Goal: Task Accomplishment & Management: Manage account settings

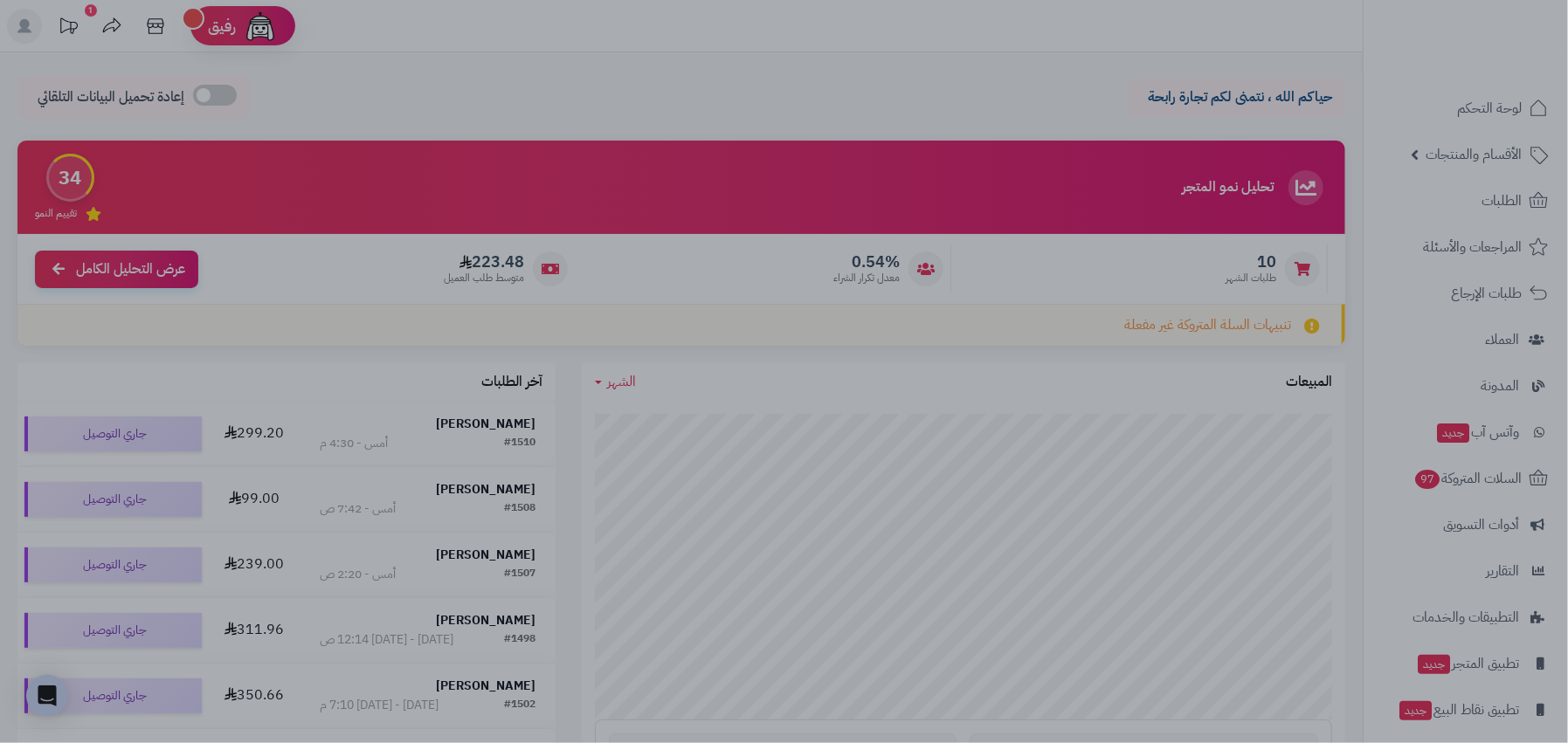
click at [1142, 347] on div at bounding box center [784, 371] width 1568 height 743
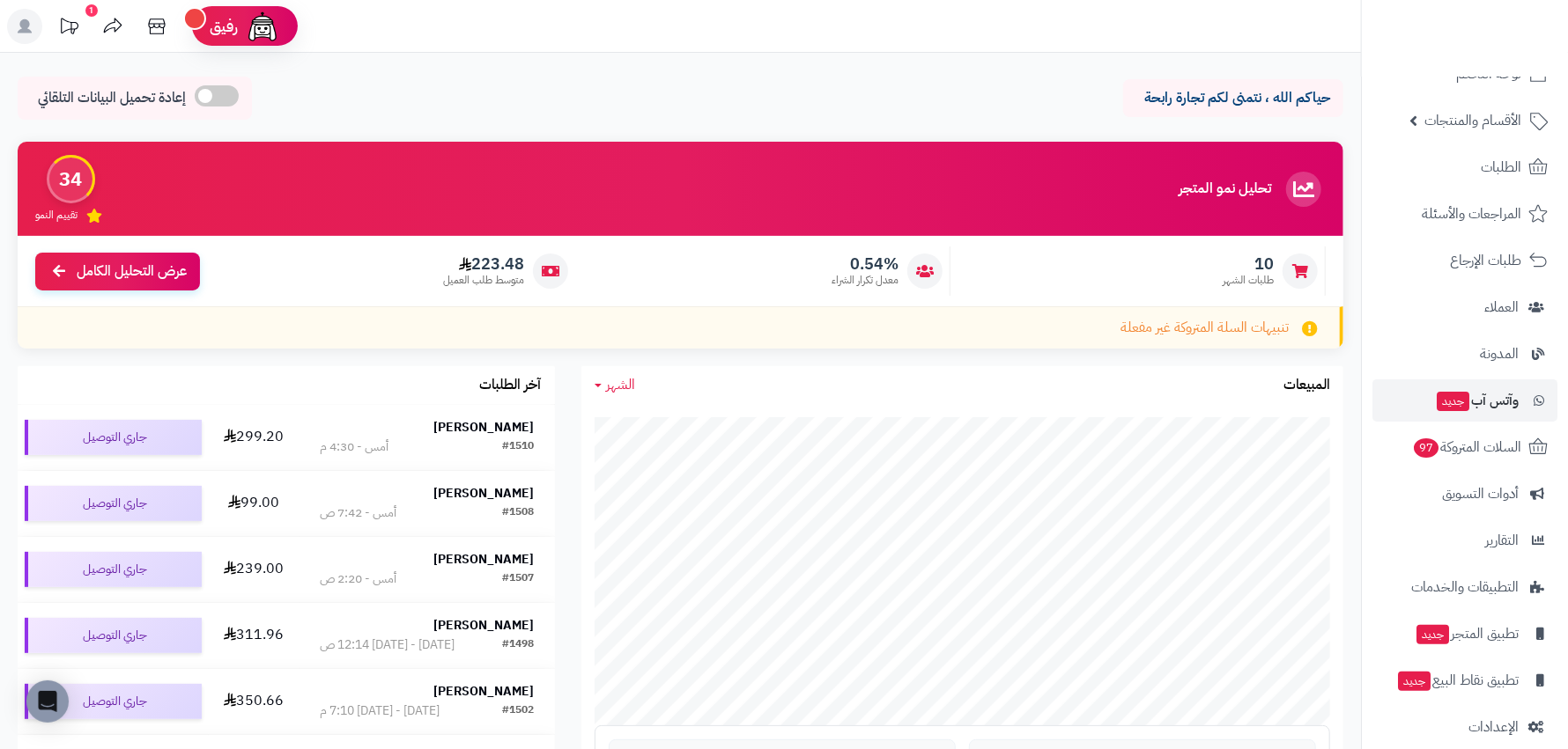
scroll to position [55, 0]
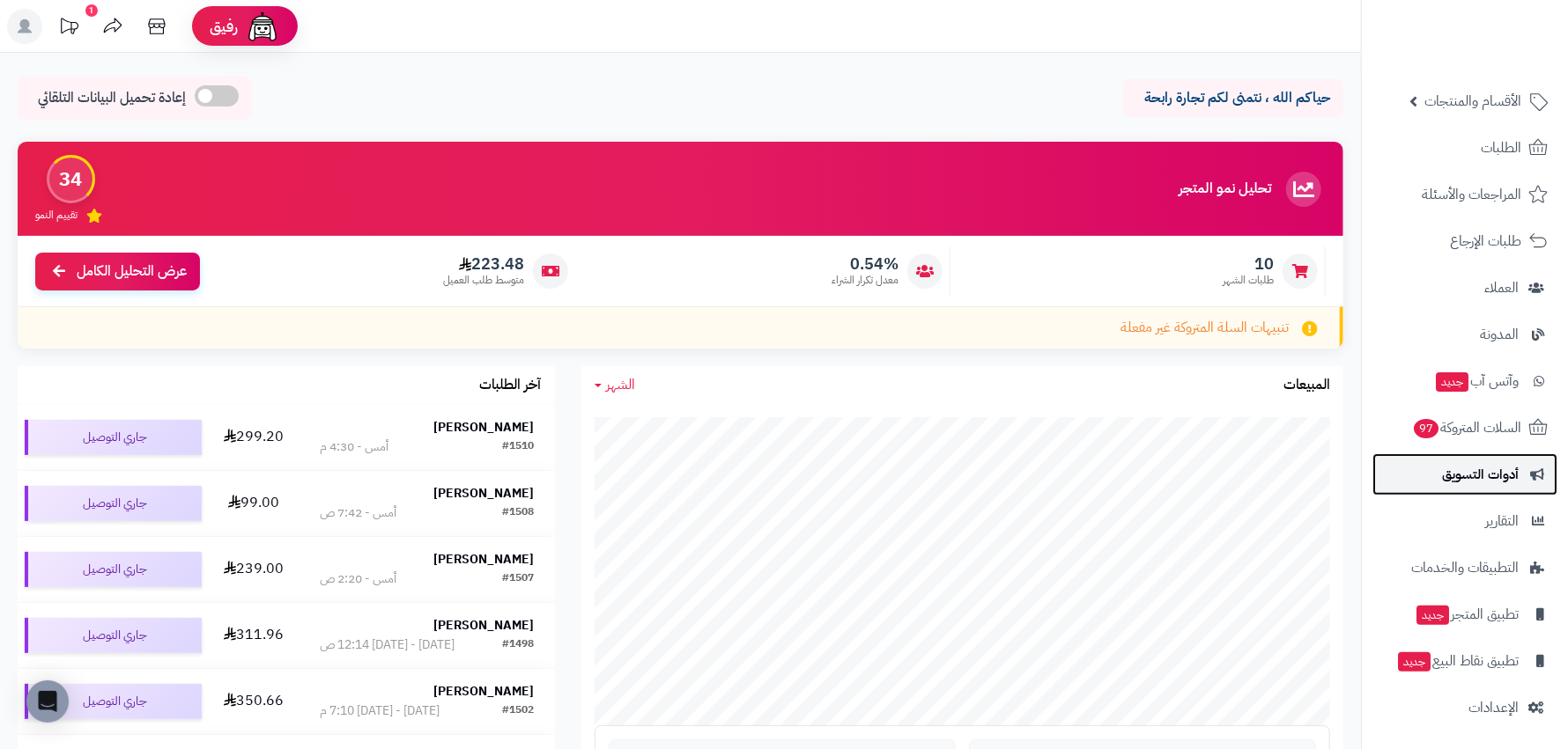
click at [1516, 473] on span "أدوات التسويق" at bounding box center [1480, 474] width 77 height 25
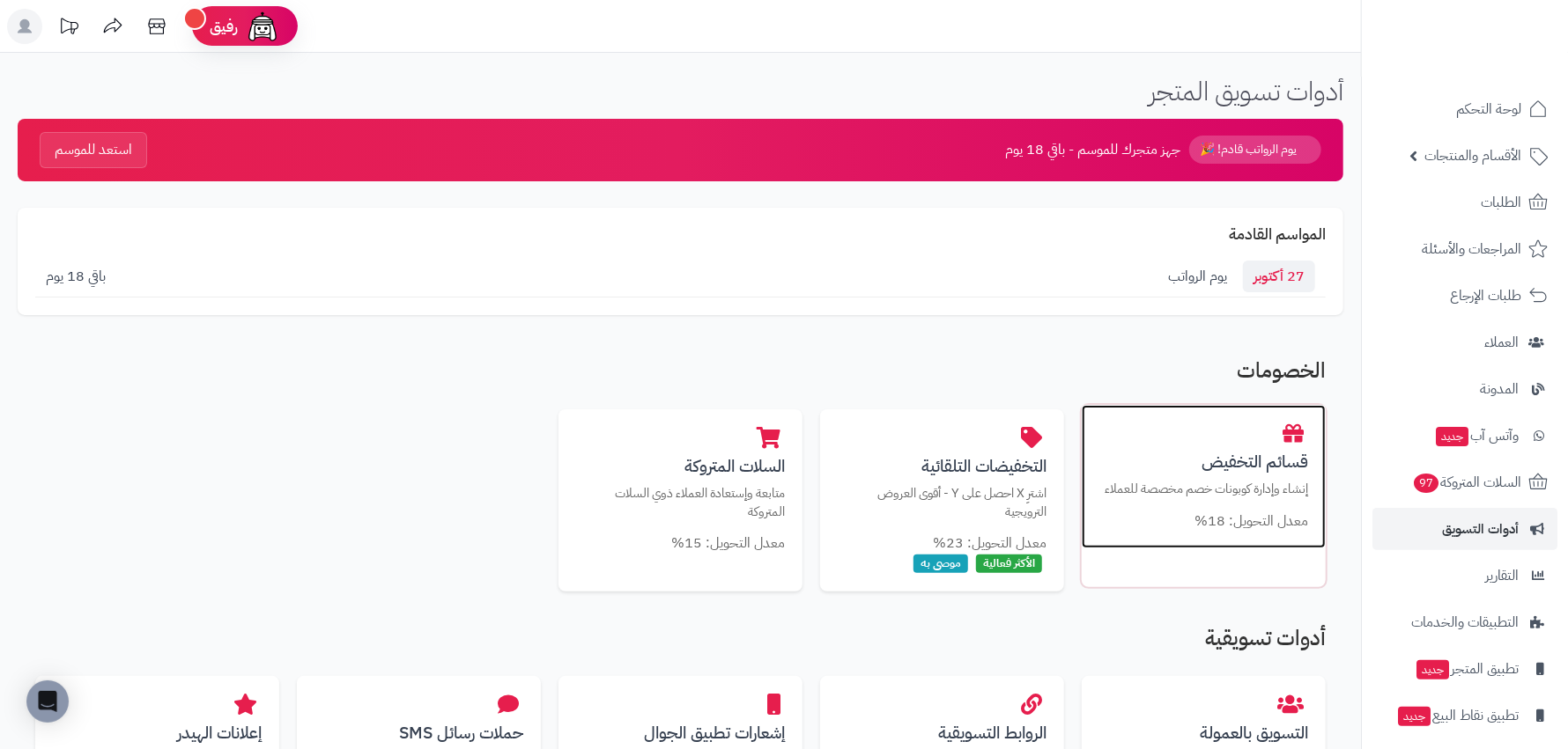
click at [1244, 458] on h3 "قسائم التخفيض" at bounding box center [1203, 461] width 209 height 19
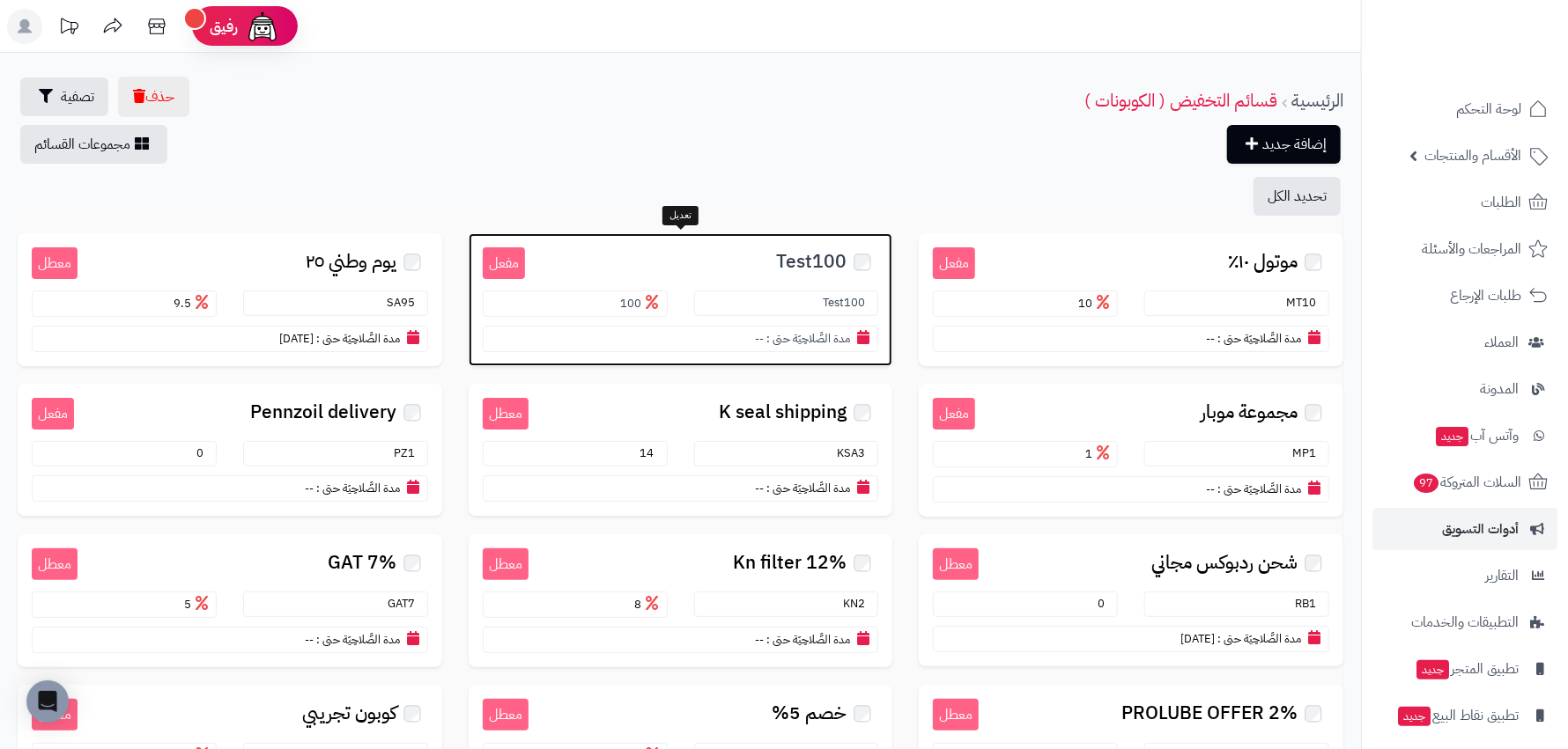
click at [821, 333] on small "مدة الصَّلاحِيَة حتى :" at bounding box center [807, 338] width 83 height 17
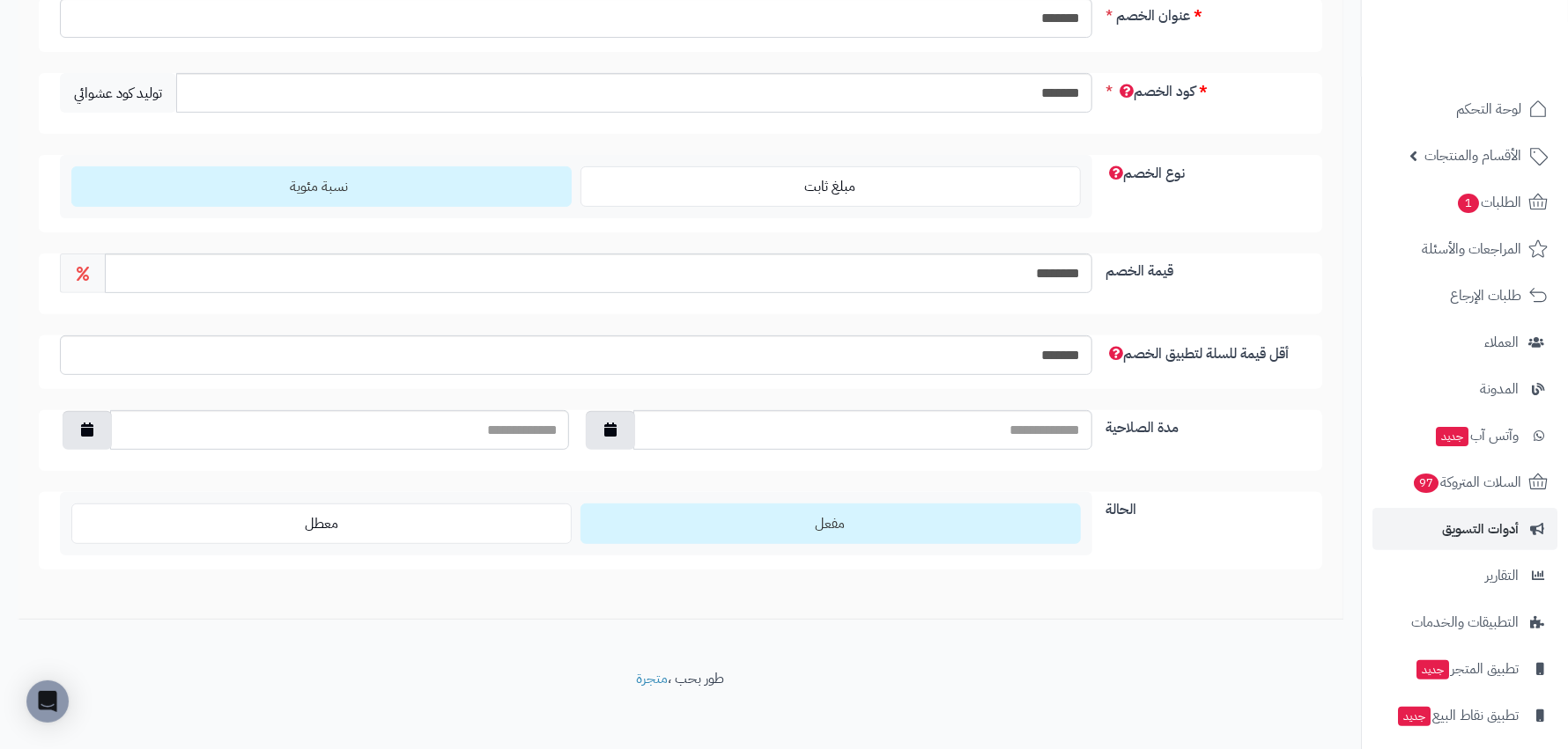
scroll to position [275, 0]
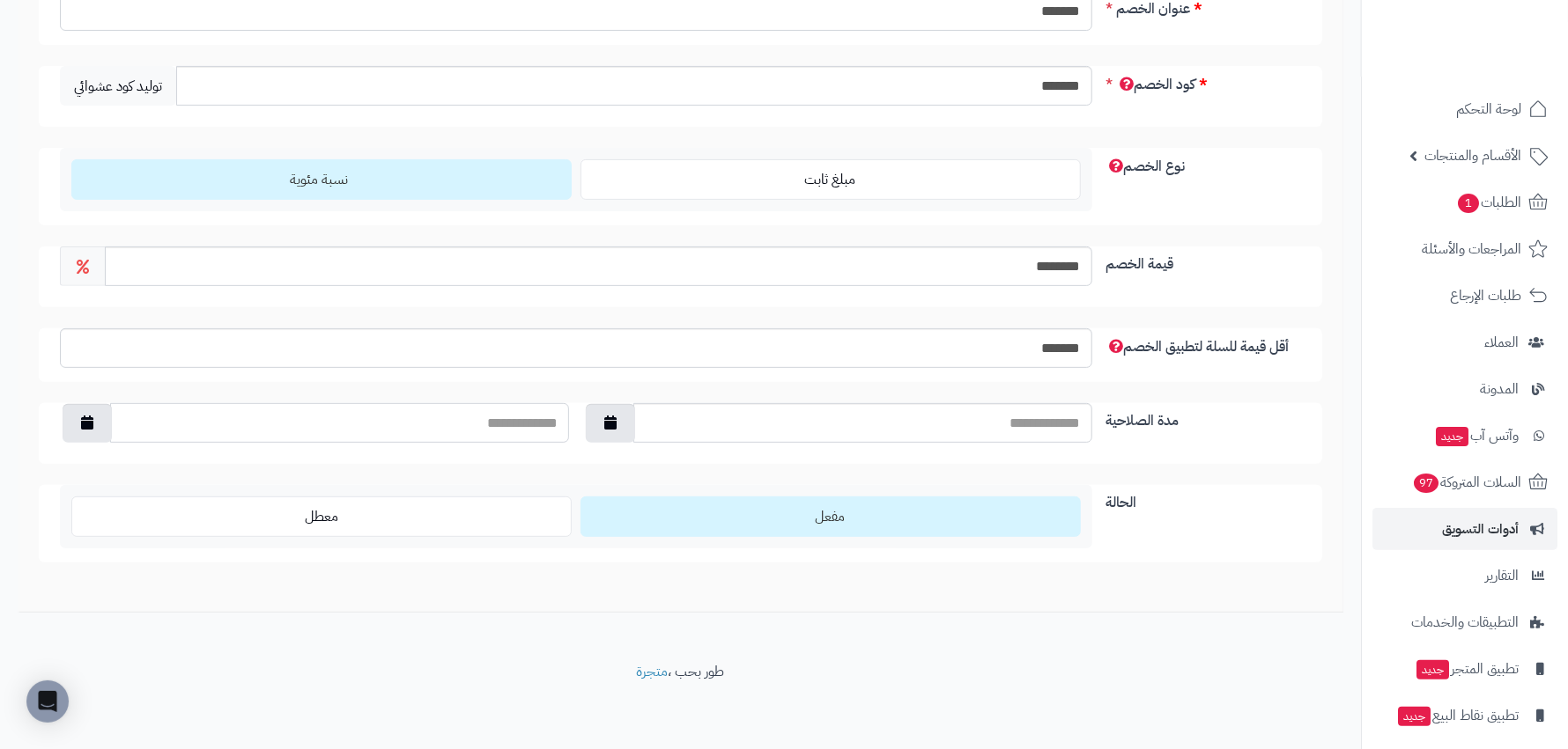
click at [430, 414] on input "text" at bounding box center [339, 423] width 459 height 39
type input "**********"
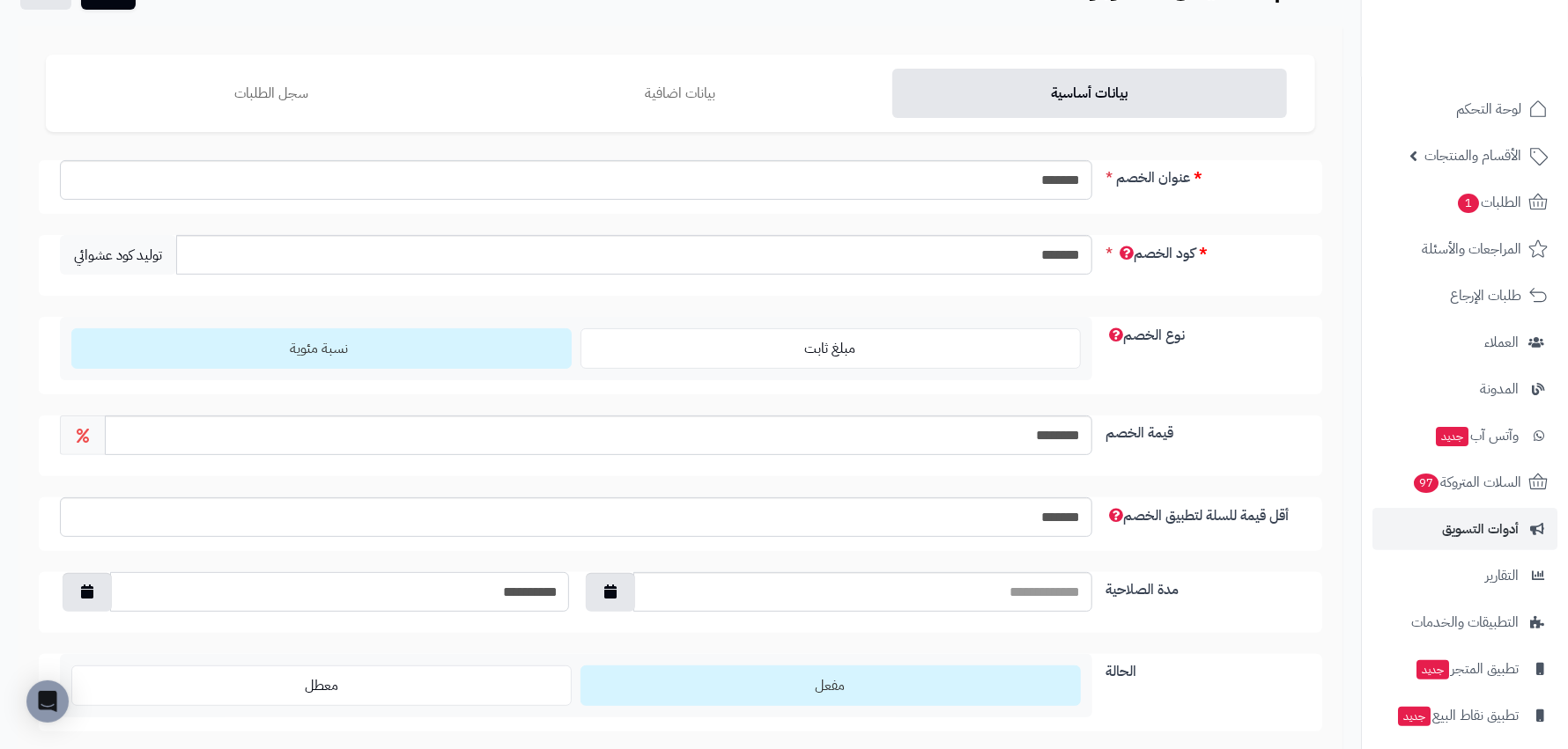
scroll to position [0, 0]
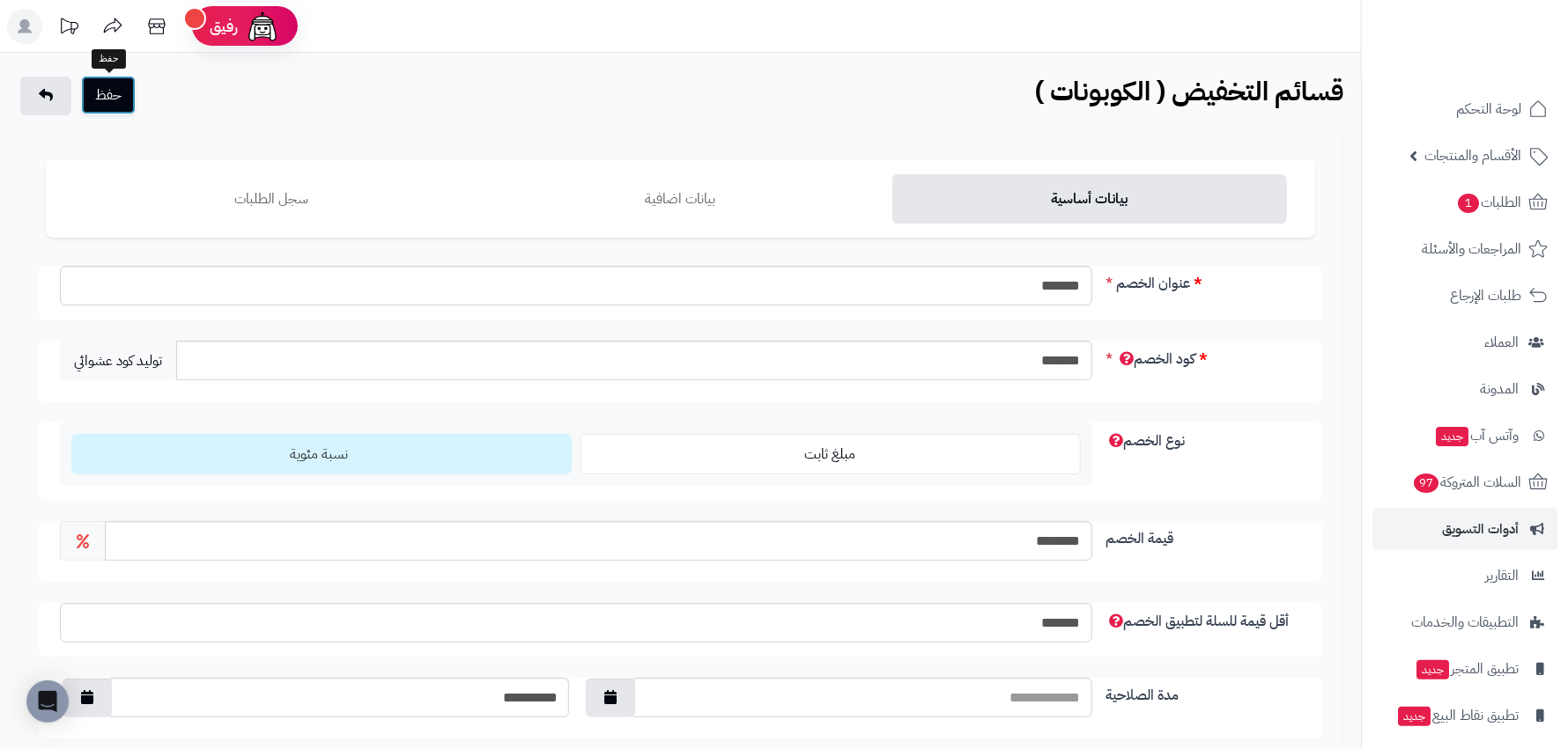
click at [95, 102] on button "حفظ" at bounding box center [109, 94] width 55 height 38
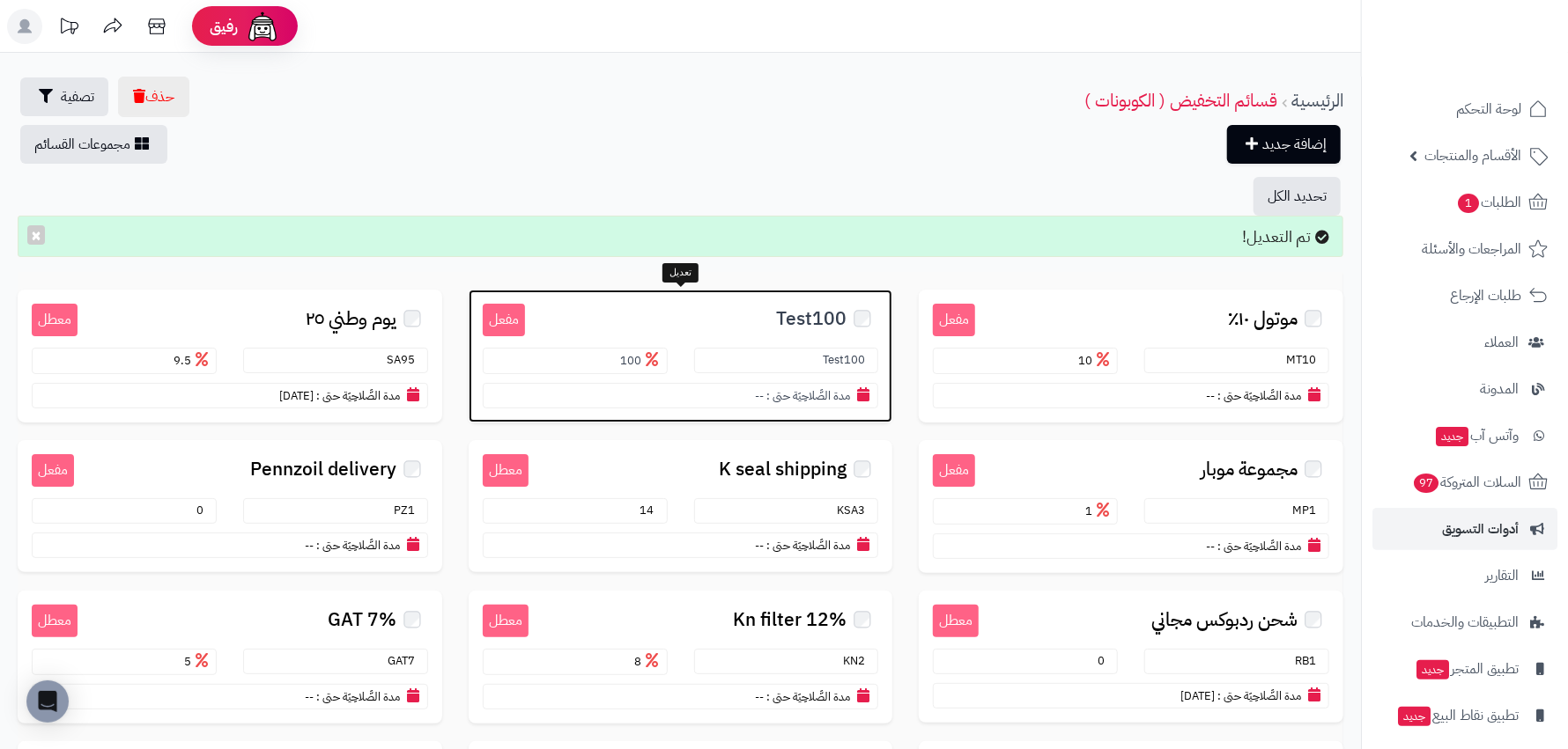
click at [820, 388] on small "مدة الصَّلاحِيَة حتى :" at bounding box center [807, 396] width 83 height 17
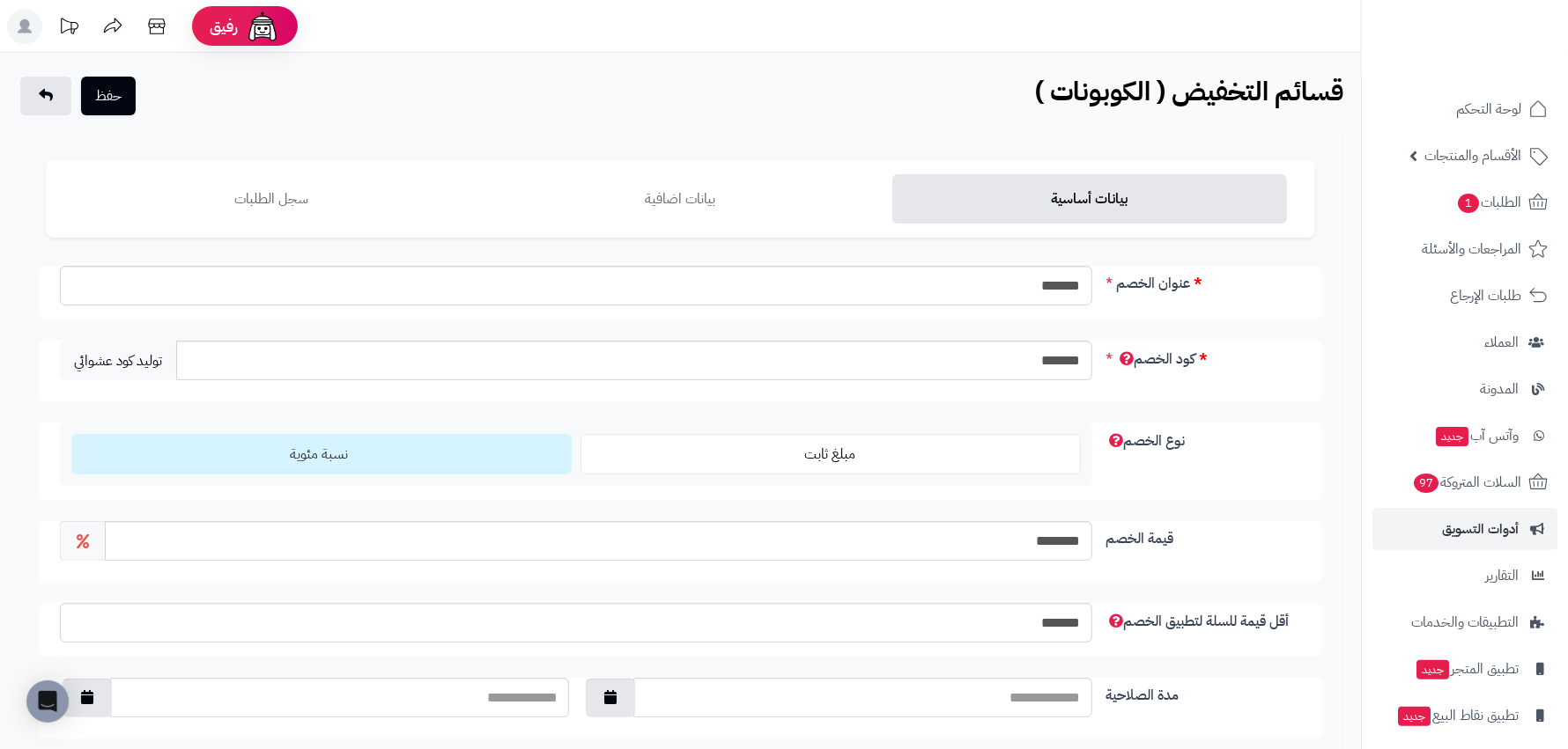
click at [707, 231] on ul "بيانات أساسية بيانات اضافية سجل الطلبات" at bounding box center [680, 198] width 1270 height 78
click at [711, 224] on ul "بيانات أساسية بيانات اضافية سجل الطلبات" at bounding box center [680, 198] width 1270 height 78
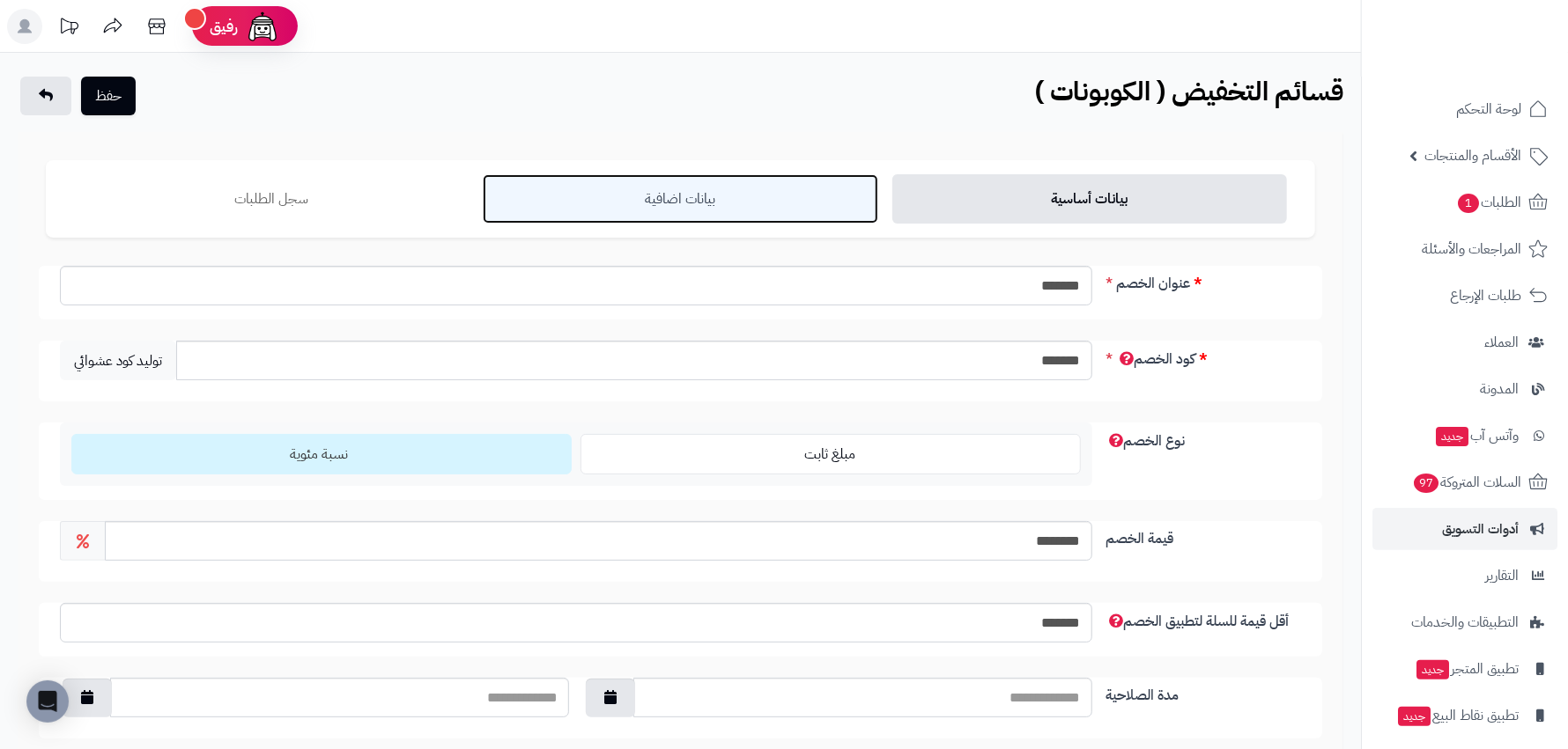
click at [709, 209] on link "بيانات اضافية" at bounding box center [680, 199] width 395 height 49
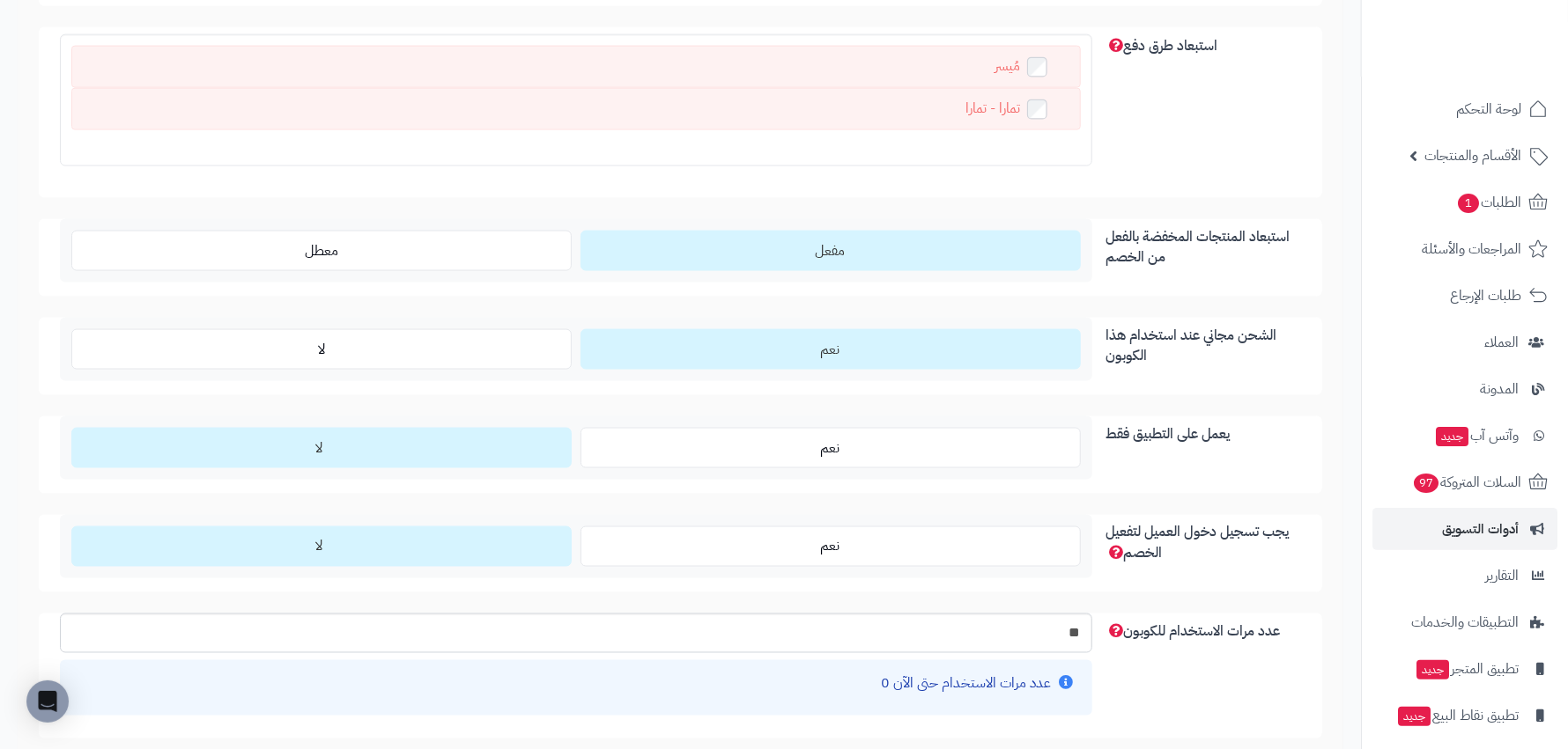
scroll to position [1584, 0]
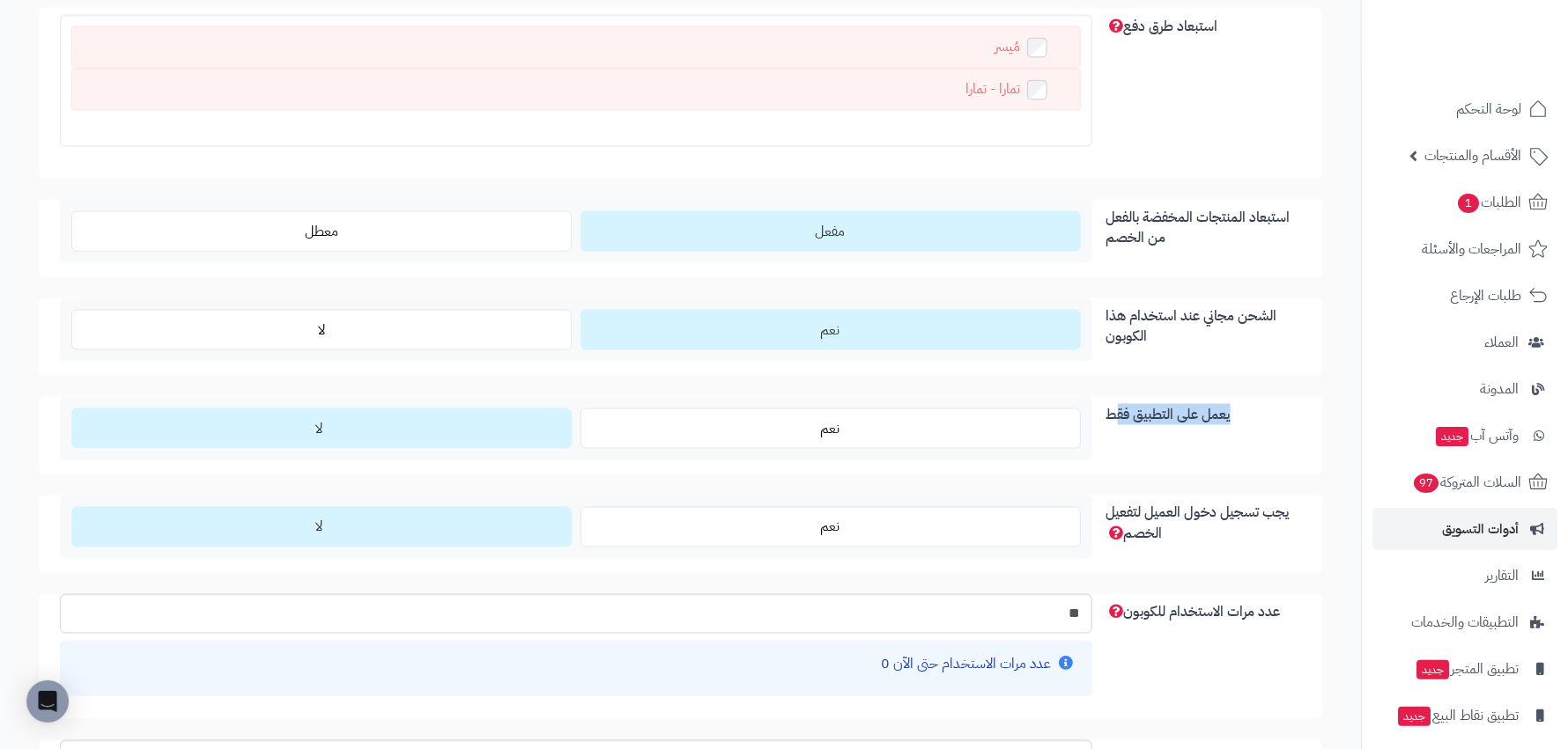
drag, startPoint x: 1254, startPoint y: 422, endPoint x: 1116, endPoint y: 422, distance: 138.0
click at [1116, 422] on label "يعمل على التطبيق فقط" at bounding box center [1203, 411] width 209 height 28
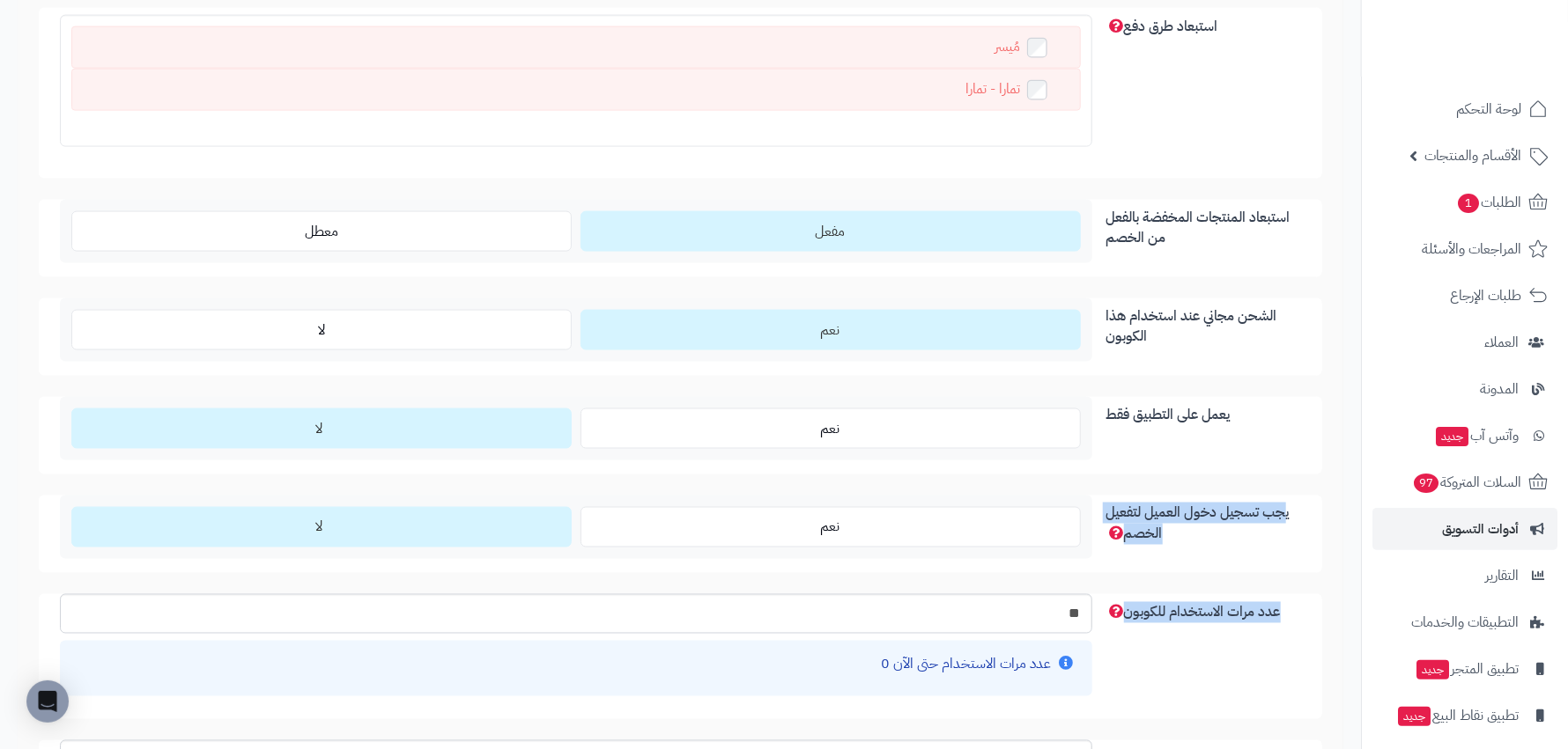
drag, startPoint x: 1304, startPoint y: 509, endPoint x: 1115, endPoint y: 572, distance: 199.2
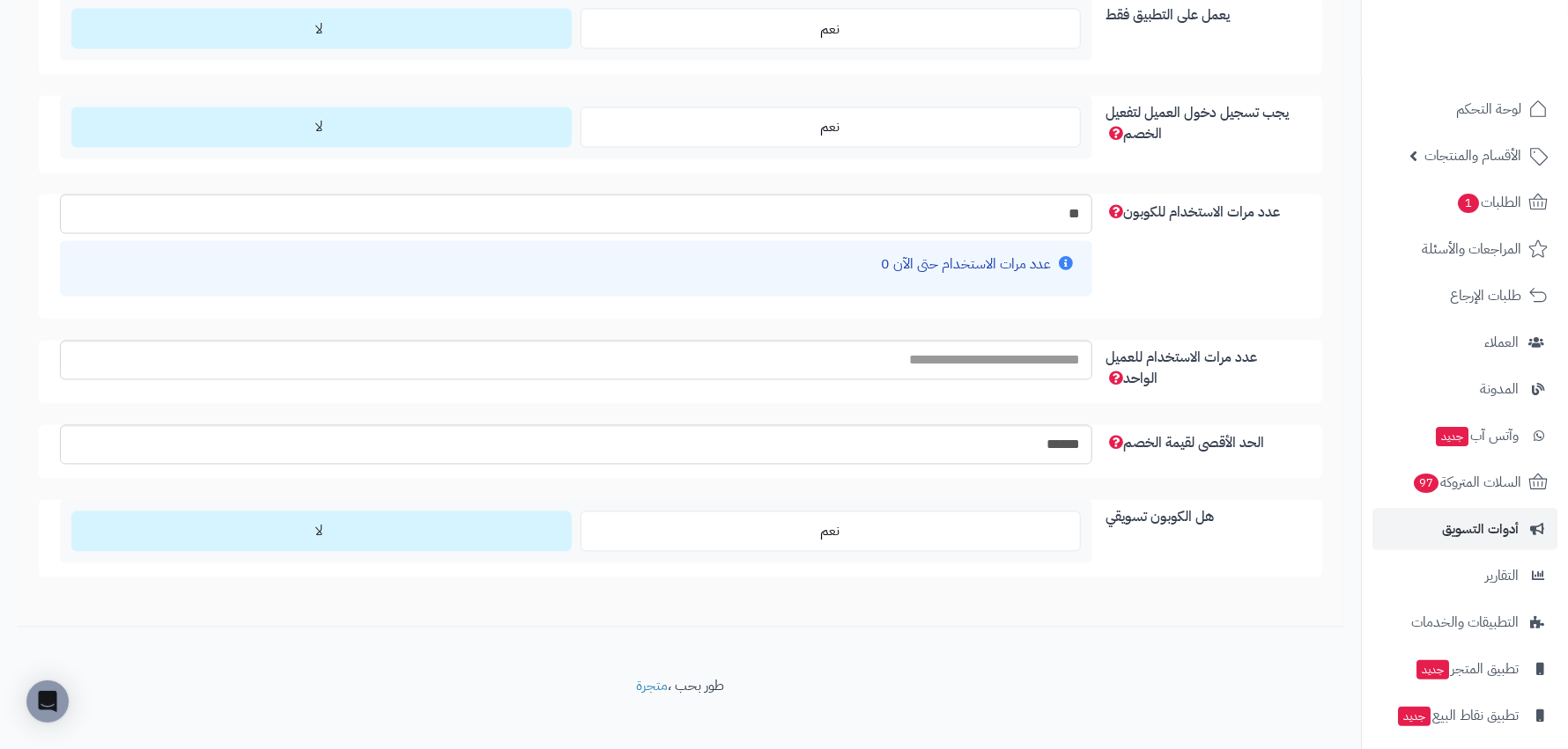
scroll to position [1997, 0]
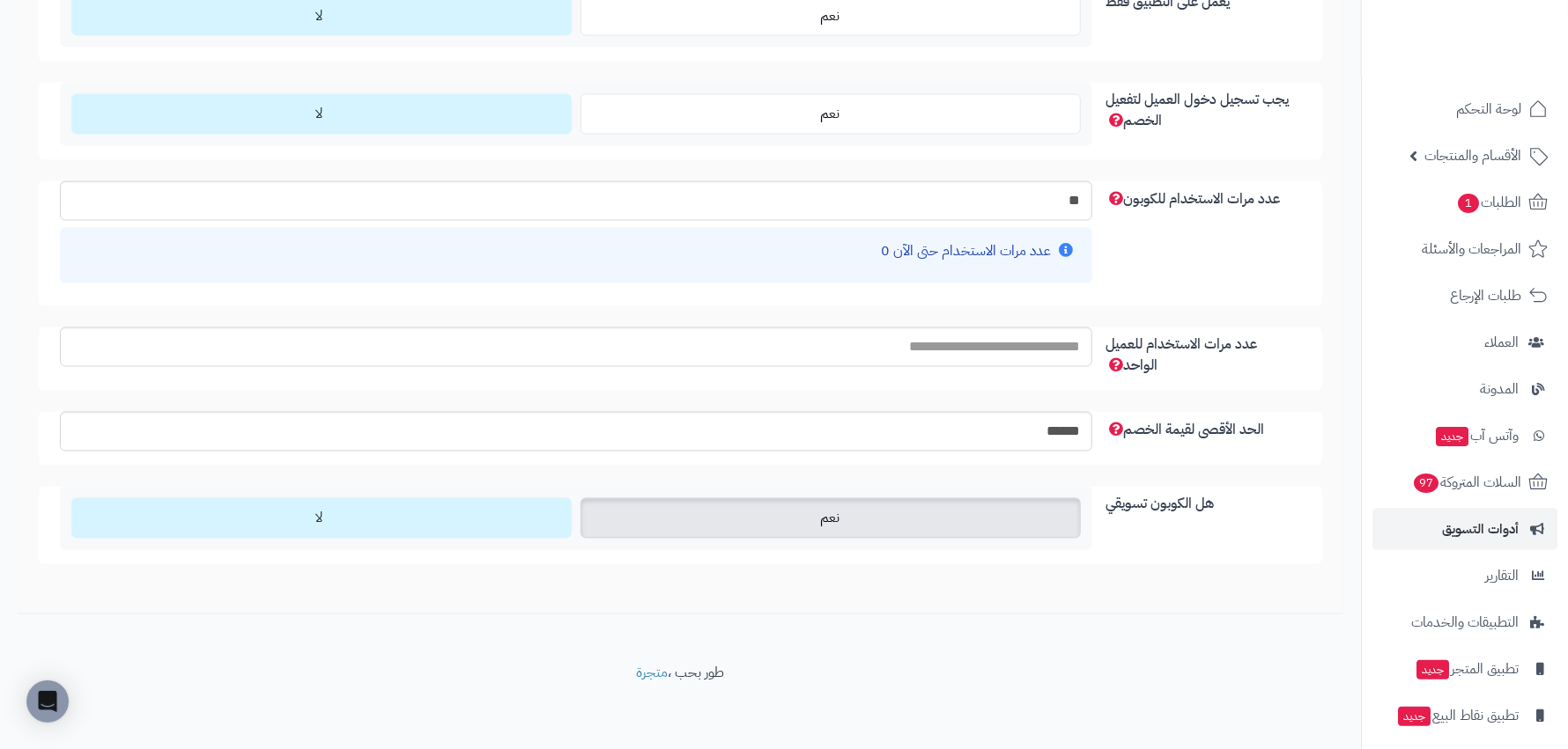
click at [790, 522] on label "نعم" at bounding box center [830, 518] width 500 height 40
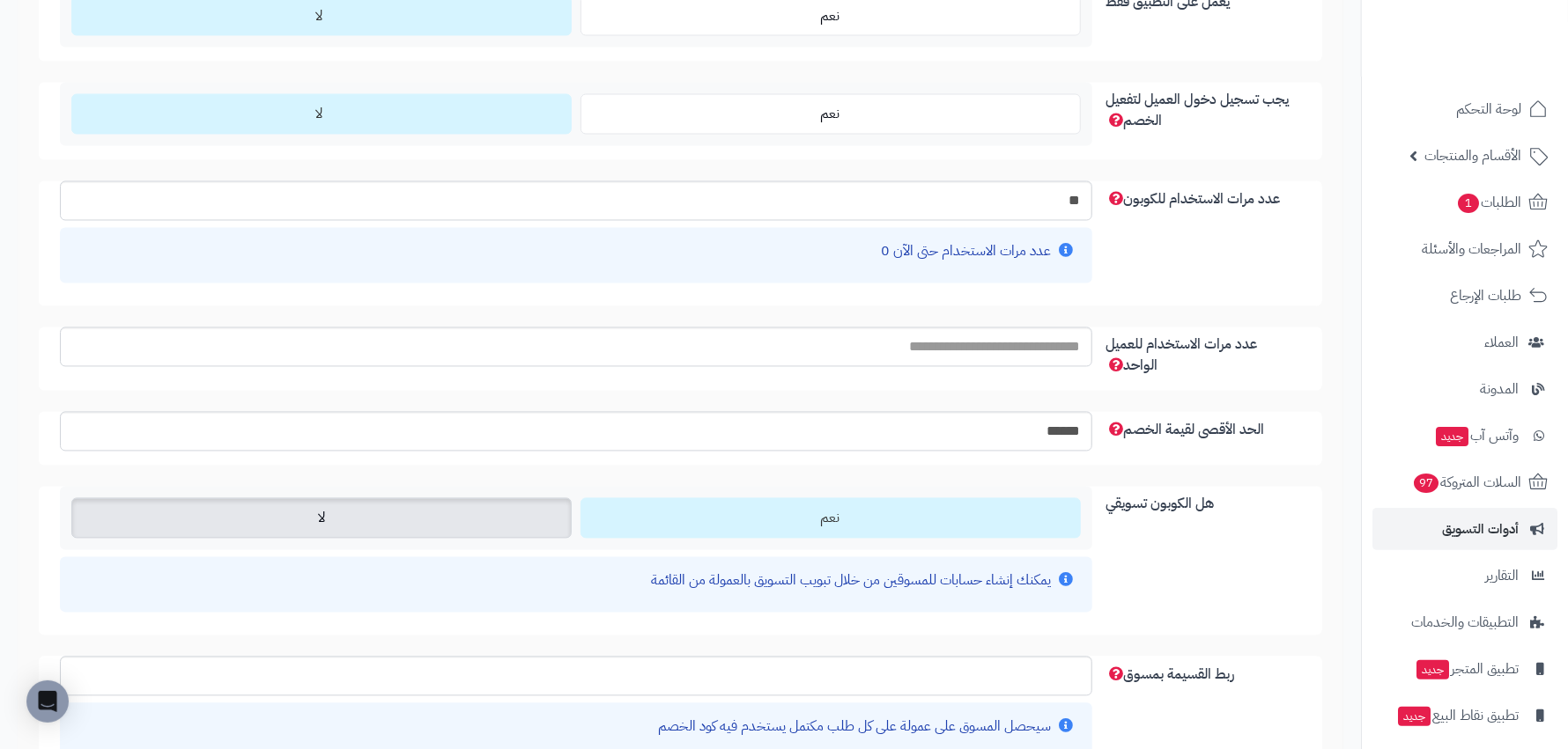
click at [500, 520] on label "لا" at bounding box center [321, 518] width 500 height 40
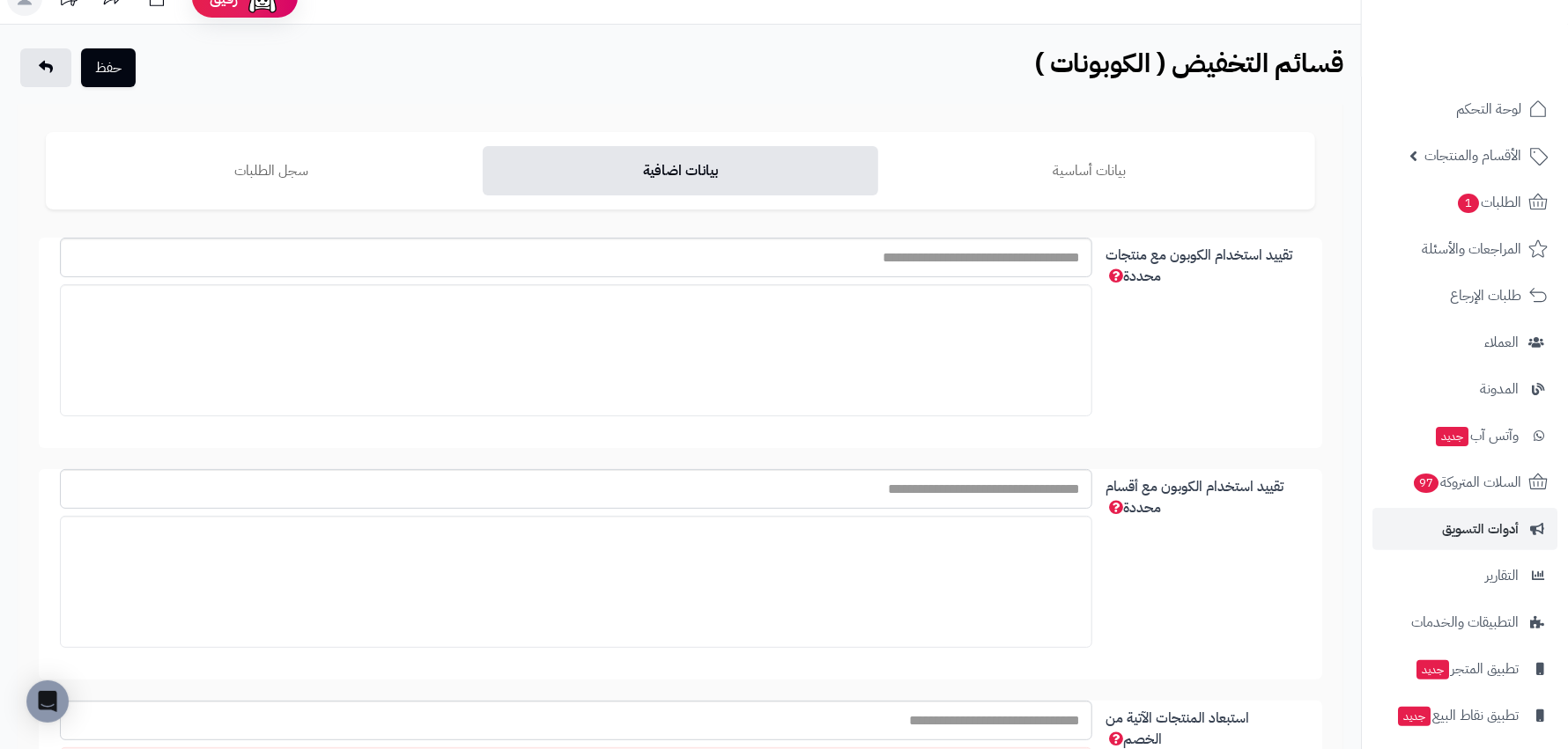
scroll to position [0, 0]
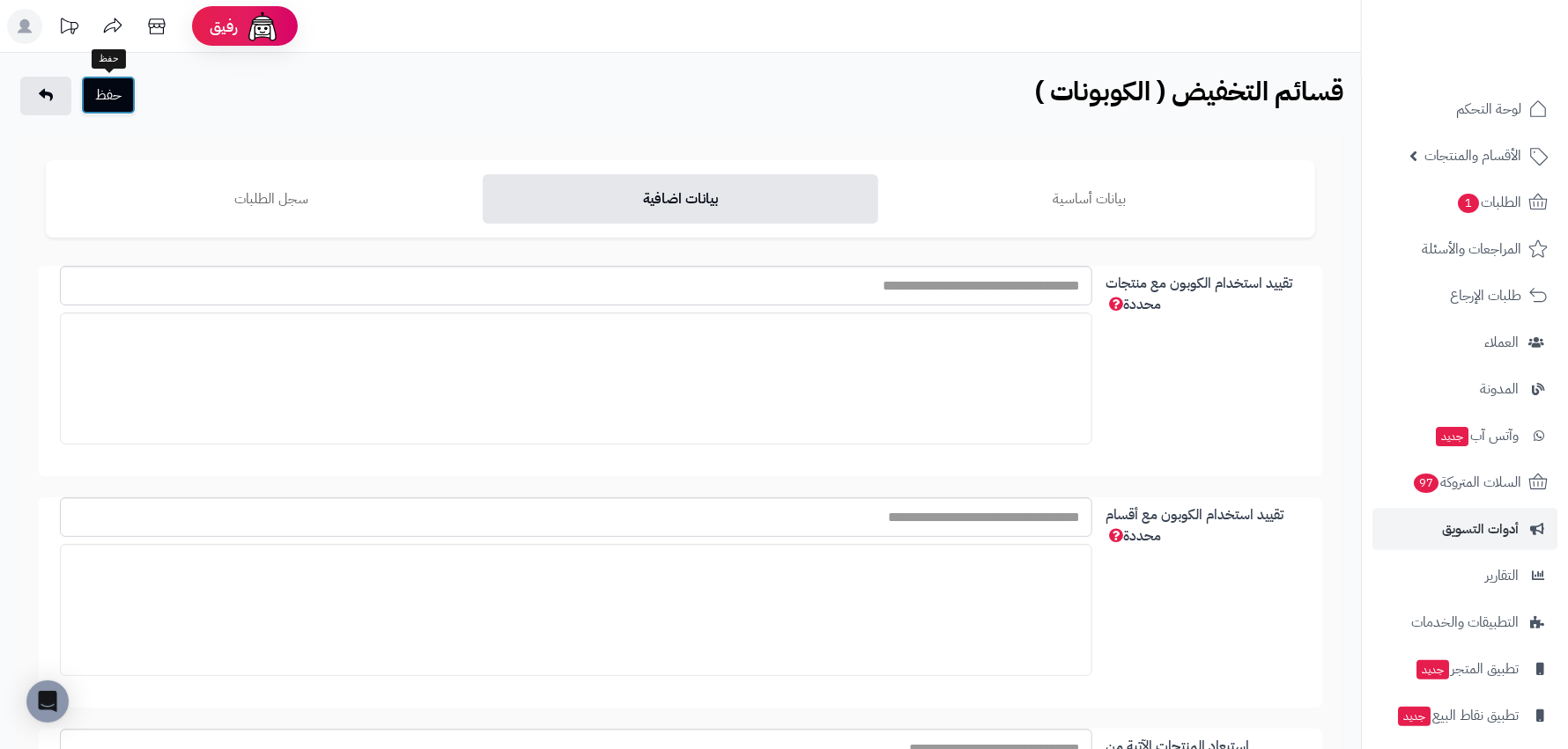
click at [109, 101] on button "حفظ" at bounding box center [109, 94] width 55 height 38
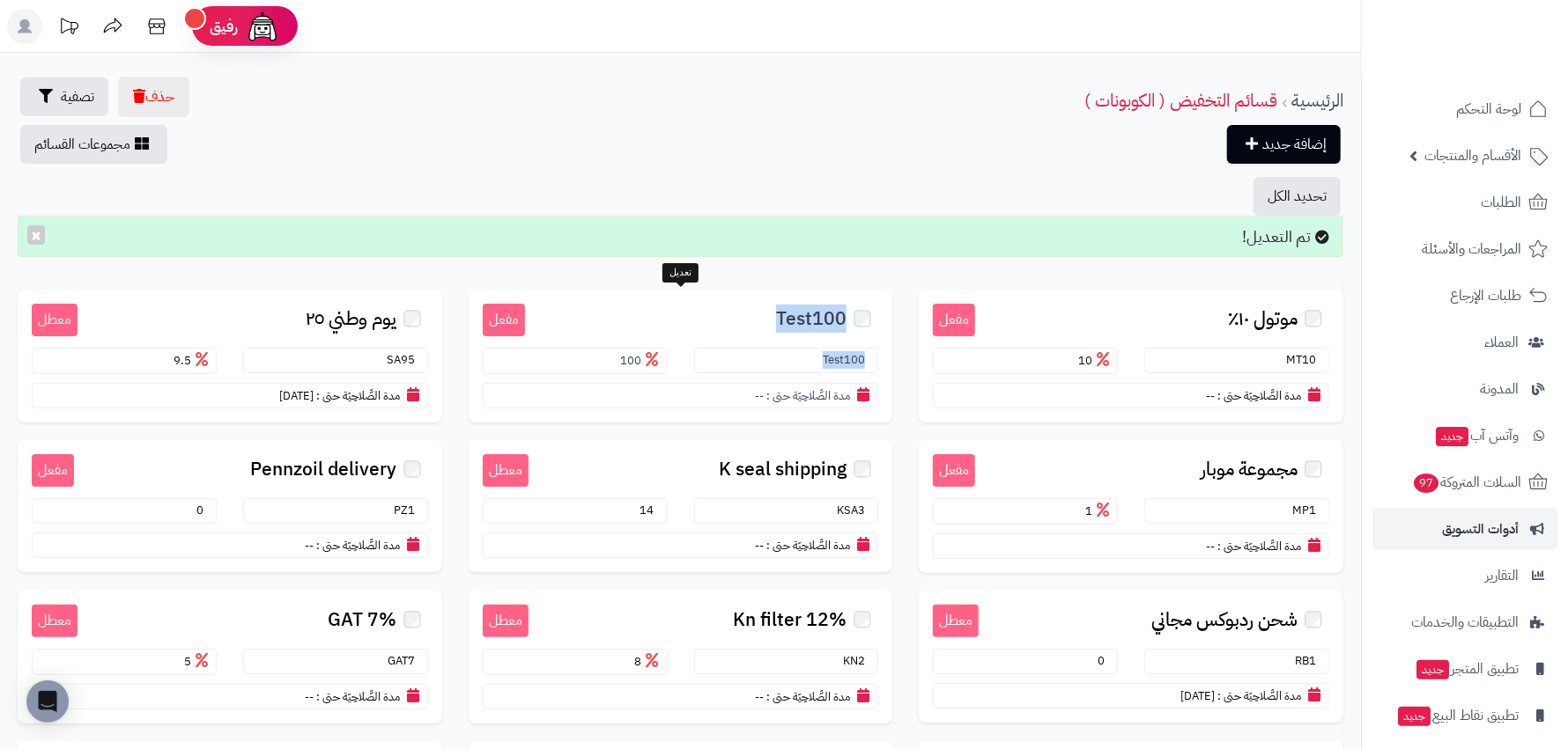
drag, startPoint x: 842, startPoint y: 271, endPoint x: 786, endPoint y: 333, distance: 83.5
click at [786, 333] on div "مفعل موتول ١٠٪ MT10 10 مدة الصَّلاحِيَة حتى : -- مفعل Test100 Test100 100 مدة ا…" at bounding box center [679, 573] width 1352 height 603
click at [823, 269] on div "تحديد الكل تم التعديل! × مفعل موتول ١٠٪ MT10 10 مدة الصَّلاحِيَة حتى : -- مفعل …" at bounding box center [680, 543] width 1361 height 732
drag, startPoint x: 843, startPoint y: 278, endPoint x: 783, endPoint y: 329, distance: 78.7
click at [783, 329] on div "مفعل موتول ١٠٪ MT10 10 مدة الصَّلاحِيَة حتى : -- مفعل Test100 Test100 100 مدة ا…" at bounding box center [679, 573] width 1352 height 603
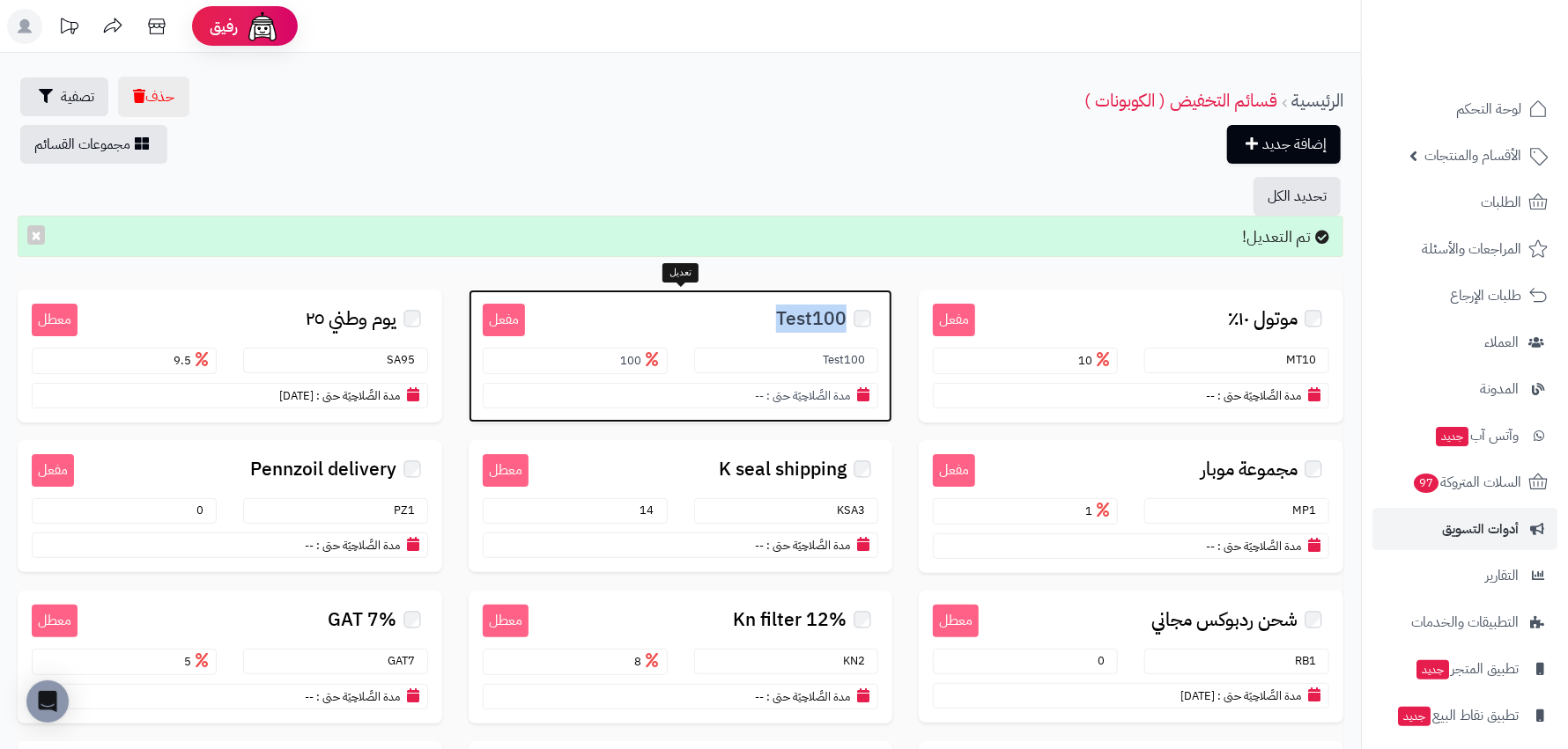
copy span "Test100"
